Goal: Task Accomplishment & Management: Complete application form

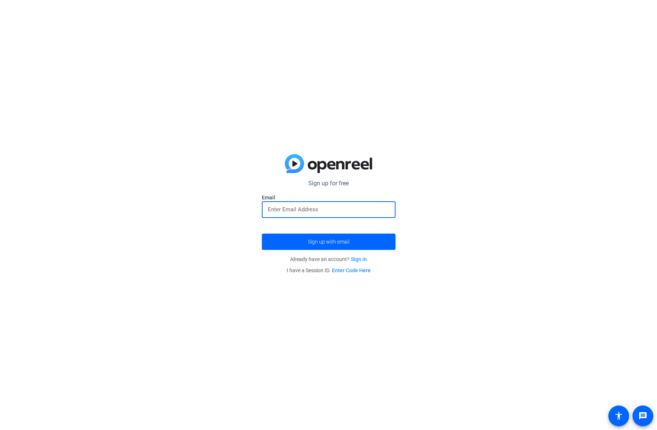
click at [307, 207] on input "email" at bounding box center [329, 209] width 122 height 9
type input "[EMAIL_ADDRESS][DOMAIN_NAME]"
click at [331, 238] on span "submit" at bounding box center [329, 242] width 134 height 18
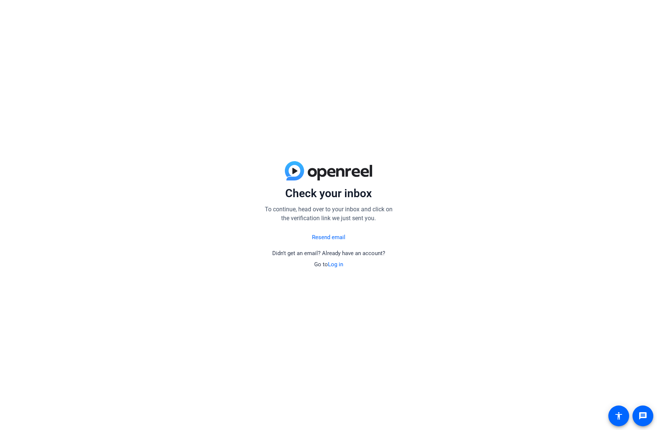
click at [142, 75] on div "Check your inbox To continue, head over to your inbox and click on the verifica…" at bounding box center [328, 215] width 657 height 430
